Goal: Task Accomplishment & Management: Use online tool/utility

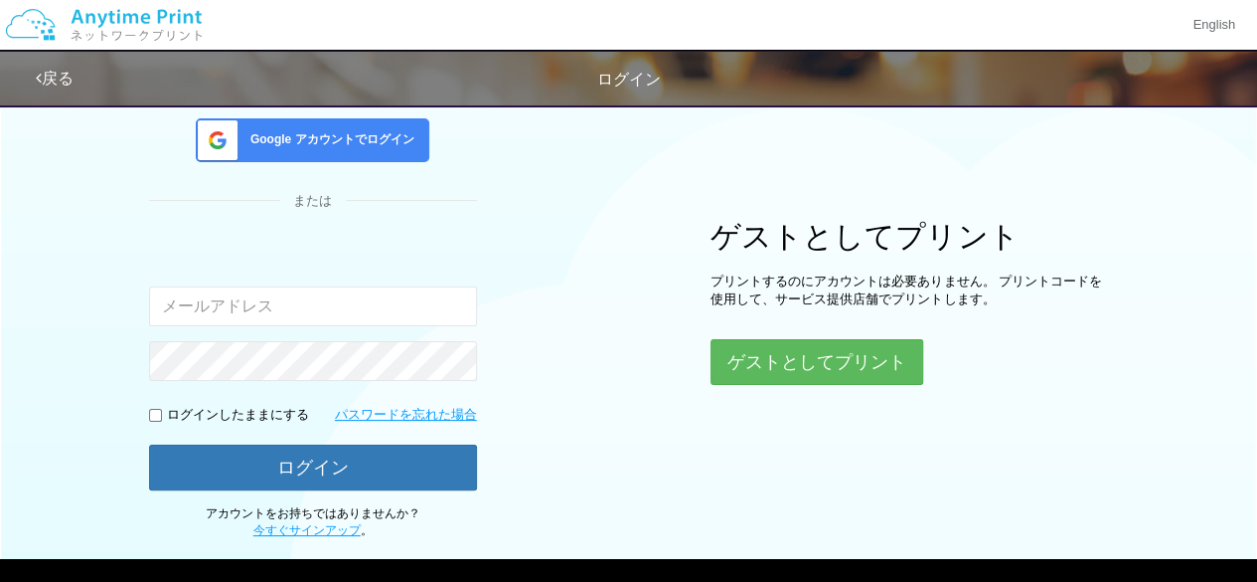
scroll to position [155, 0]
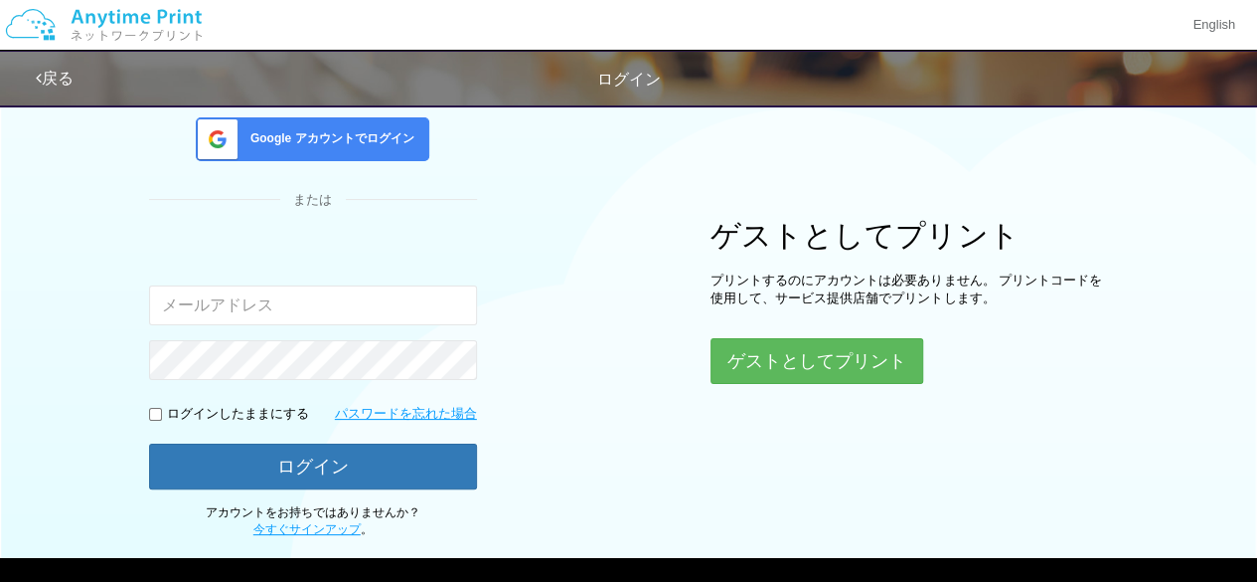
click at [339, 135] on span "Google アカウントでログイン" at bounding box center [329, 138] width 172 height 17
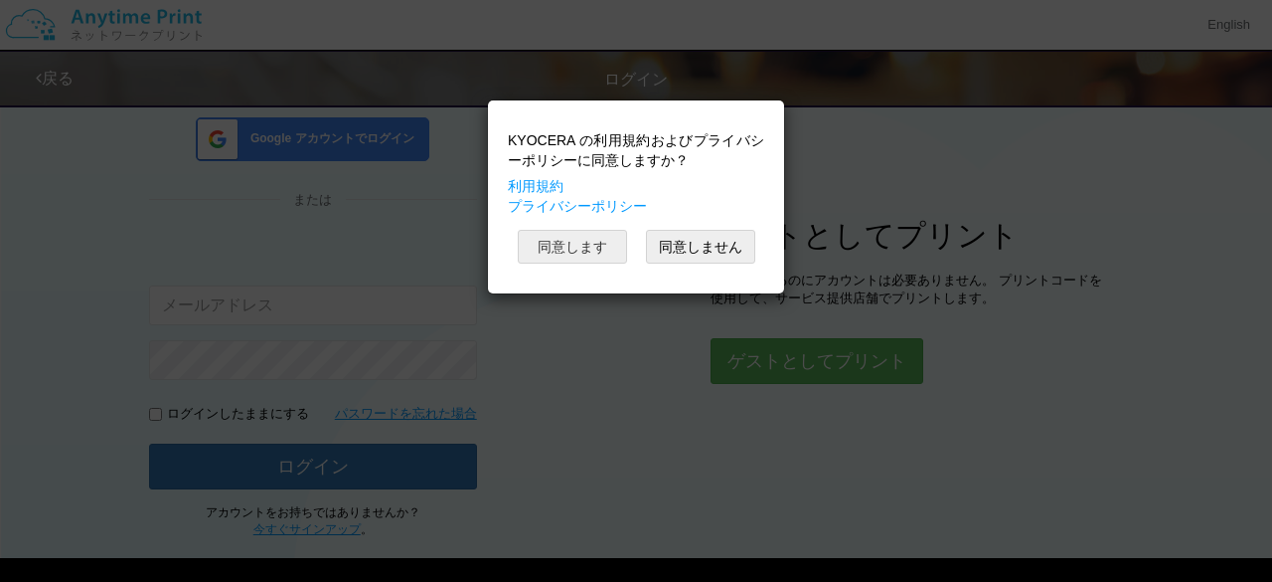
click at [600, 253] on button "同意します" at bounding box center [572, 247] width 109 height 34
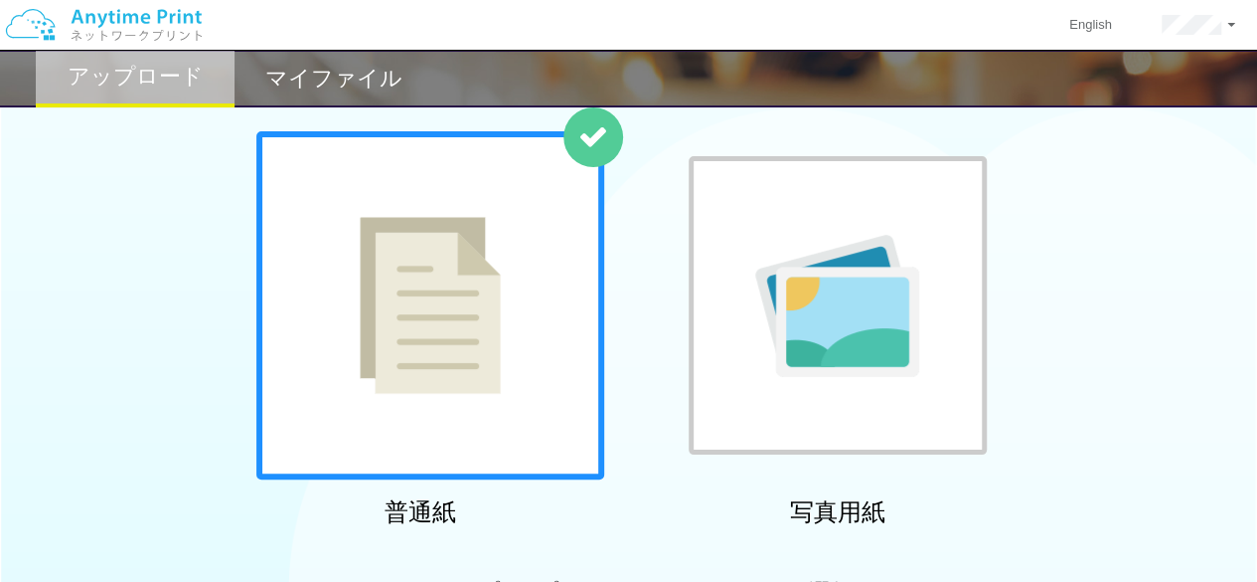
scroll to position [155, 0]
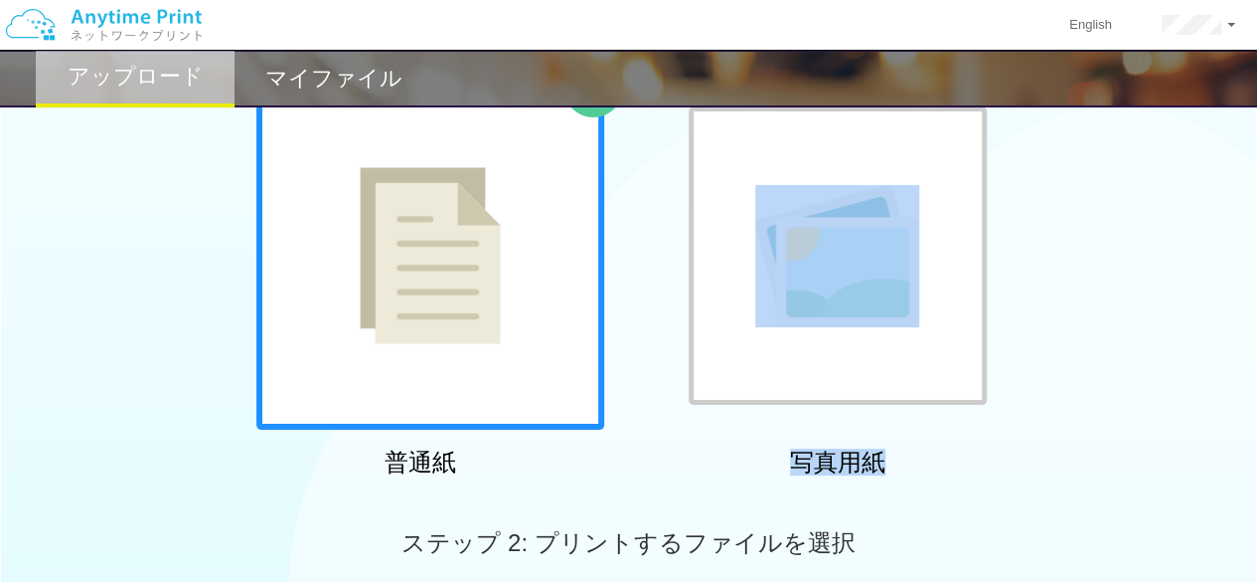
drag, startPoint x: 1256, startPoint y: 280, endPoint x: 1270, endPoint y: 432, distance: 152.7
click at [1256, 426] on html "English アカウント設定 ログアウト アップロード マイファイル ステップ 1: 用紙の種類を選択 普通紙" at bounding box center [628, 136] width 1257 height 582
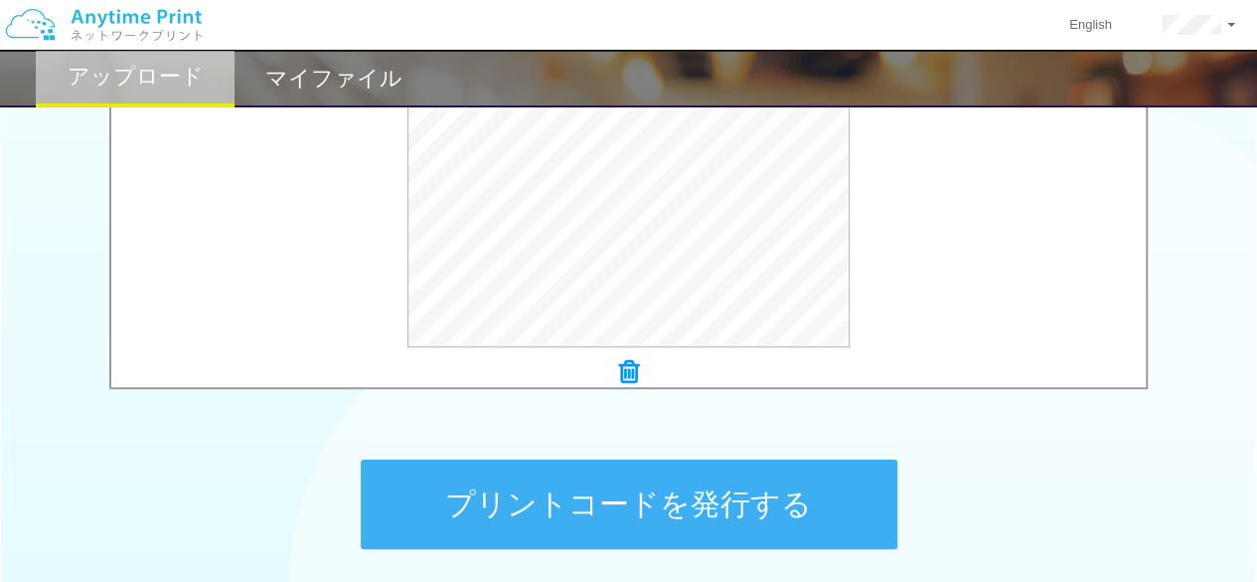
scroll to position [761, 0]
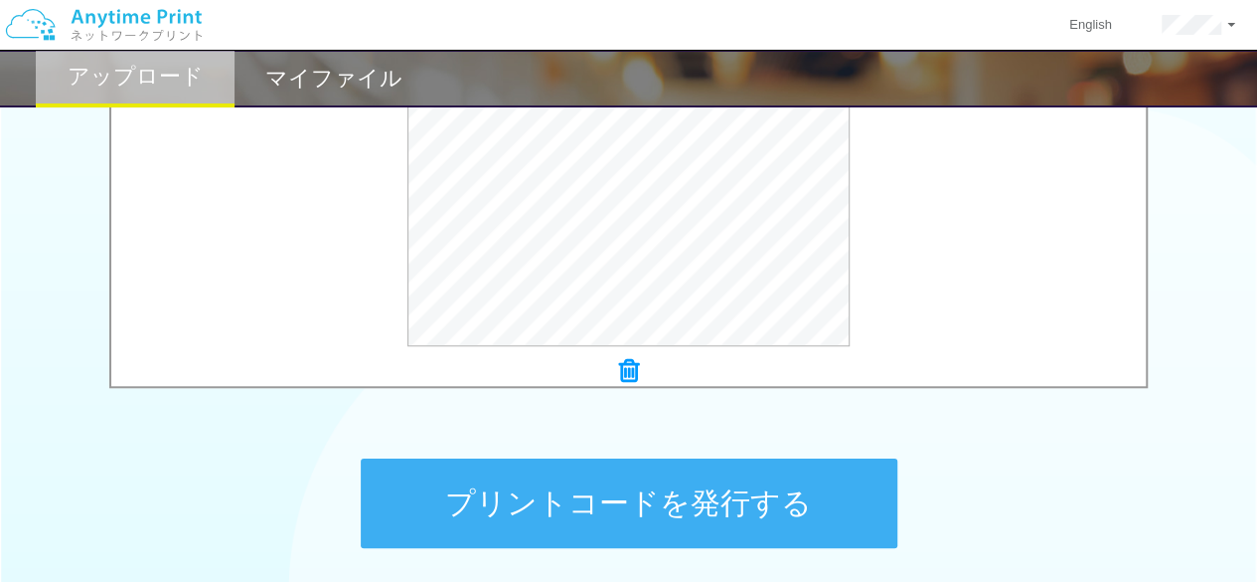
click at [688, 522] on button "プリントコードを発行する" at bounding box center [629, 502] width 537 height 89
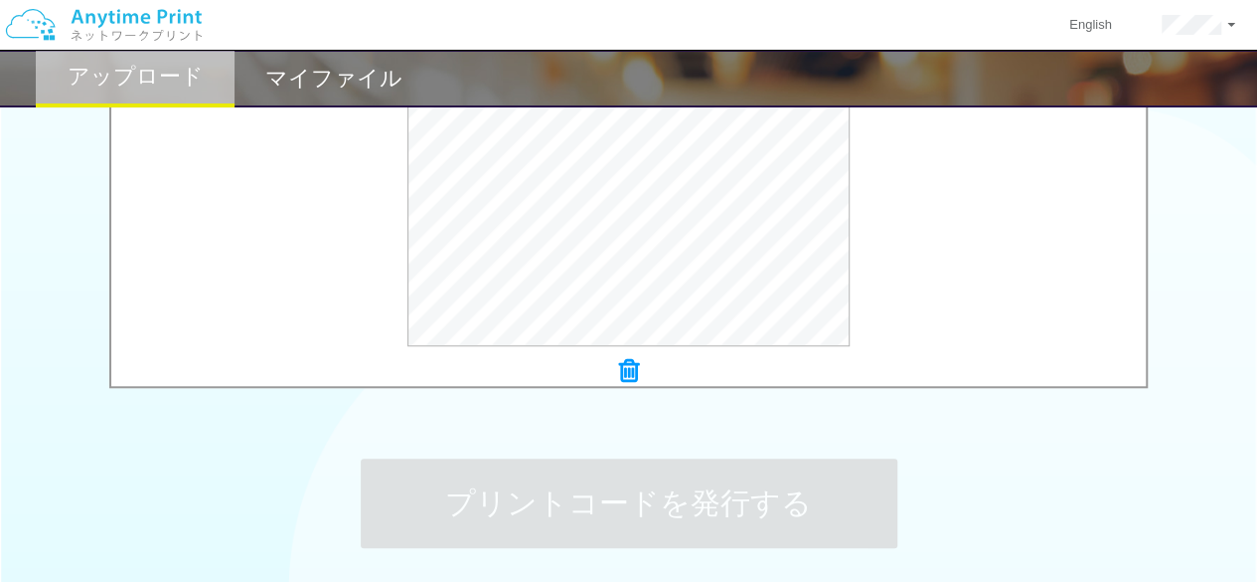
scroll to position [0, 0]
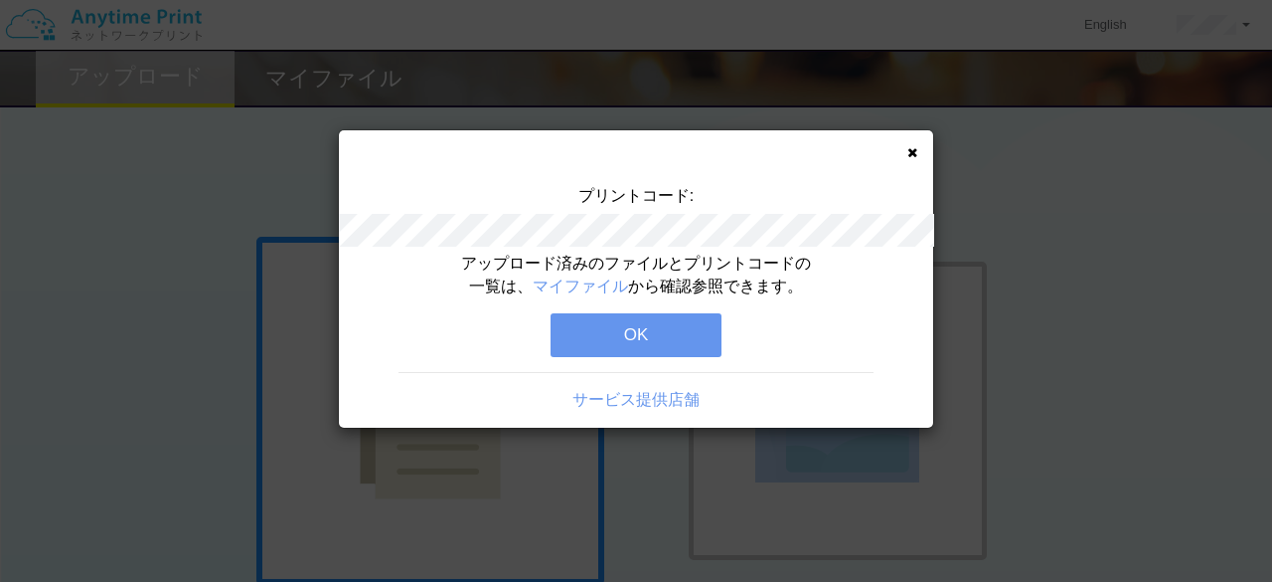
click at [687, 325] on button "OK" at bounding box center [636, 335] width 171 height 44
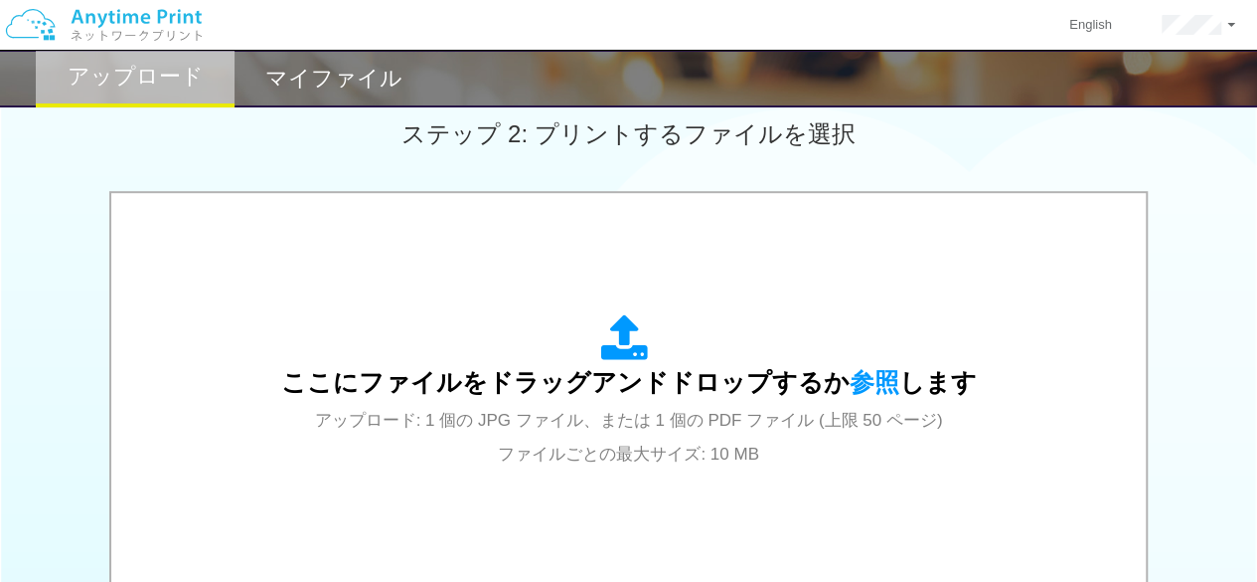
scroll to position [622, 0]
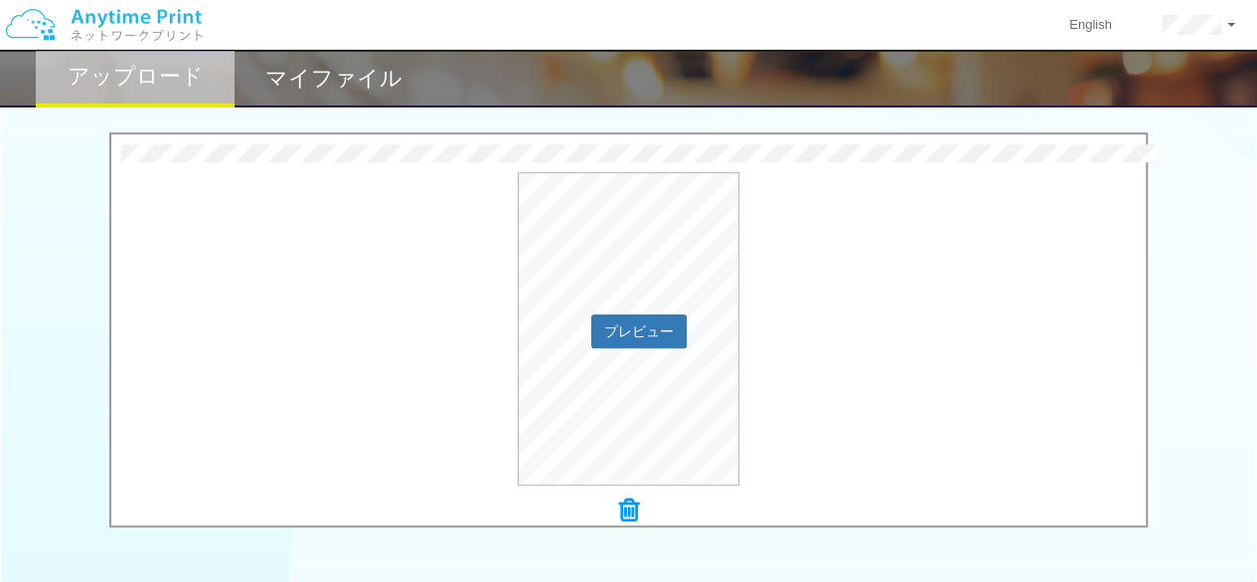
click at [818, 369] on div "プレビュー" at bounding box center [628, 328] width 1035 height 313
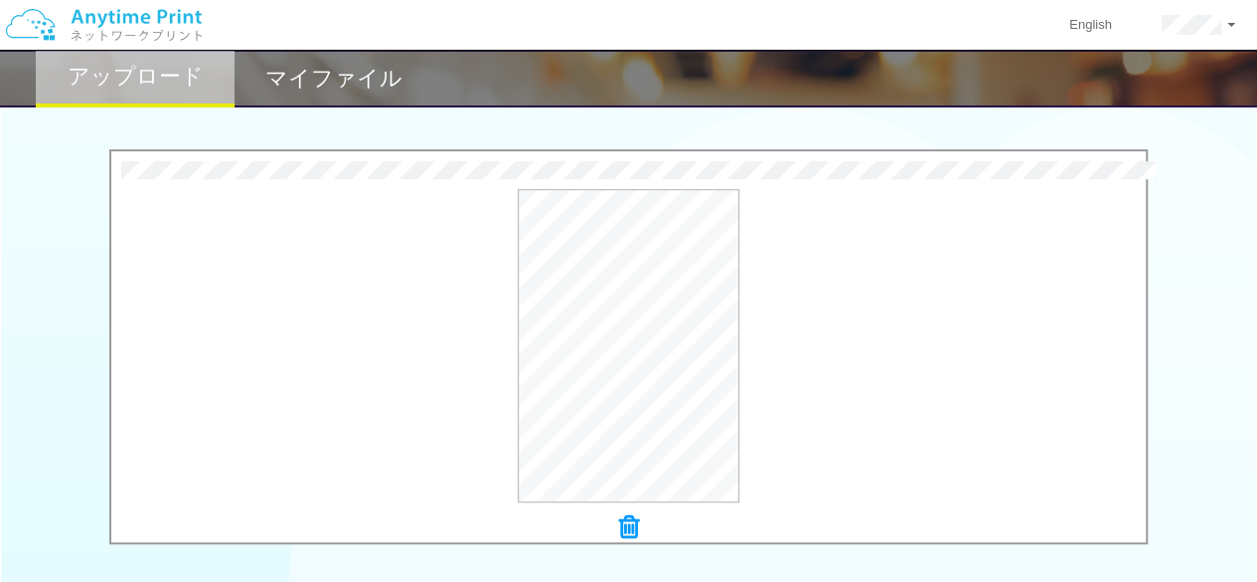
scroll to position [929, 0]
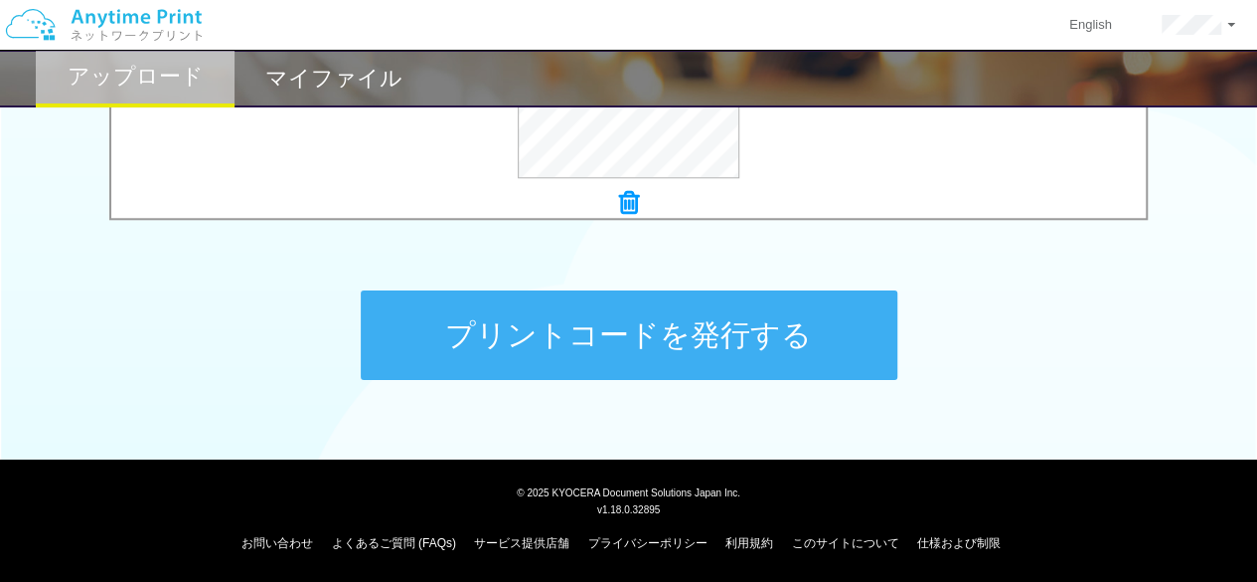
click at [704, 340] on button "プリントコードを発行する" at bounding box center [629, 334] width 537 height 89
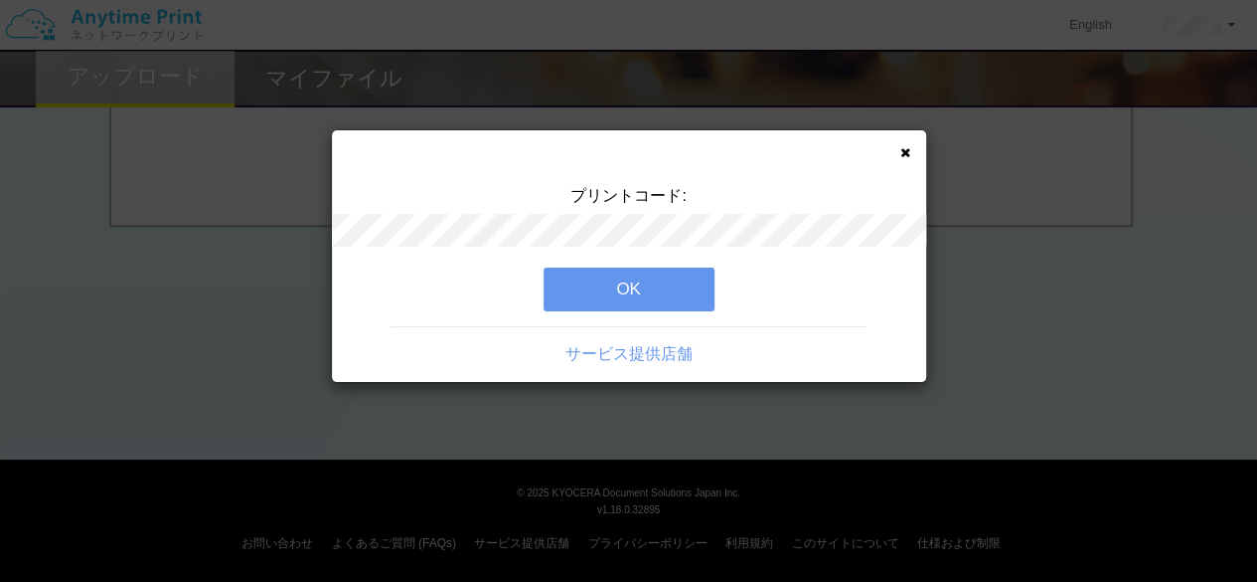
scroll to position [0, 0]
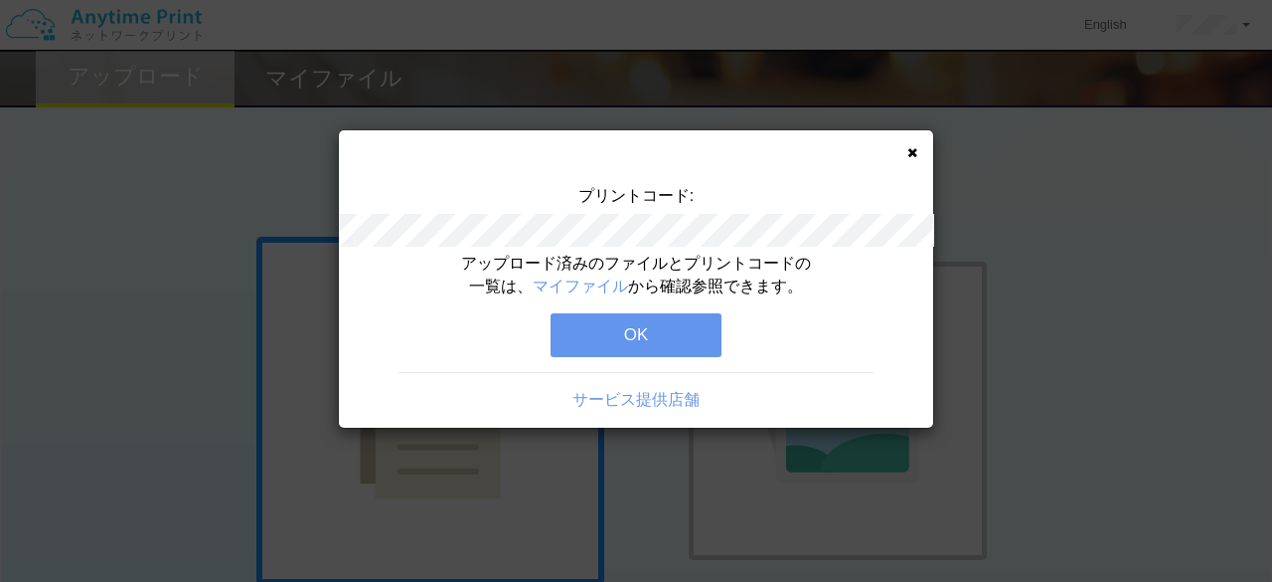
click at [615, 336] on button "OK" at bounding box center [636, 335] width 171 height 44
